Goal: Task Accomplishment & Management: Complete application form

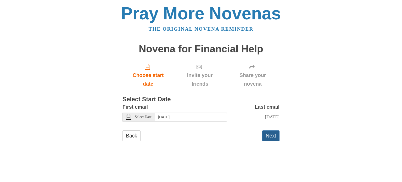
click at [269, 137] on button "Next" at bounding box center [271, 135] width 17 height 11
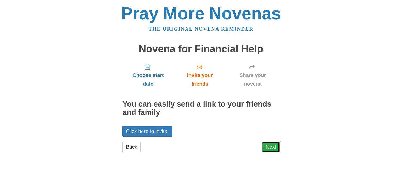
click at [270, 145] on link "Next" at bounding box center [271, 147] width 17 height 11
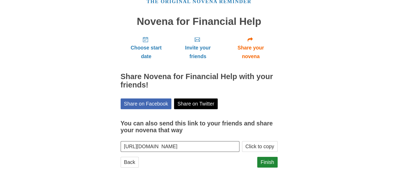
scroll to position [28, 0]
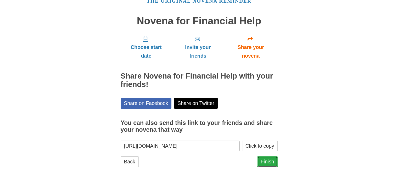
click at [269, 162] on link "Finish" at bounding box center [268, 161] width 20 height 11
